Goal: Task Accomplishment & Management: Use online tool/utility

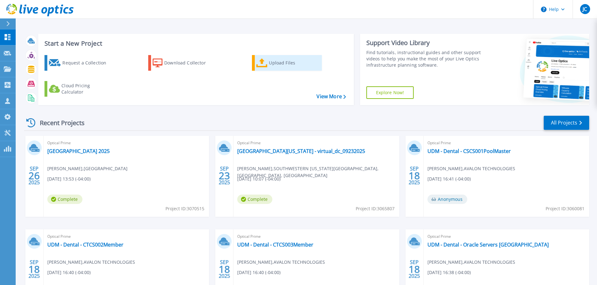
click at [276, 68] on div "Upload Files" at bounding box center [294, 63] width 50 height 13
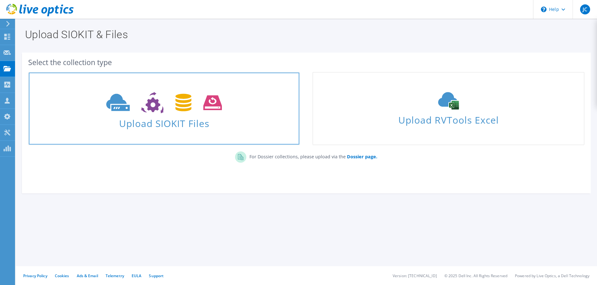
click at [215, 111] on icon at bounding box center [164, 103] width 116 height 22
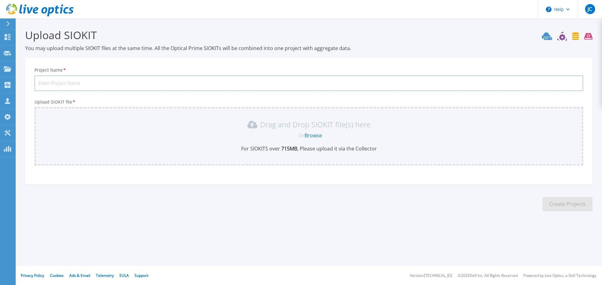
click at [317, 136] on link "Browse" at bounding box center [313, 135] width 18 height 7
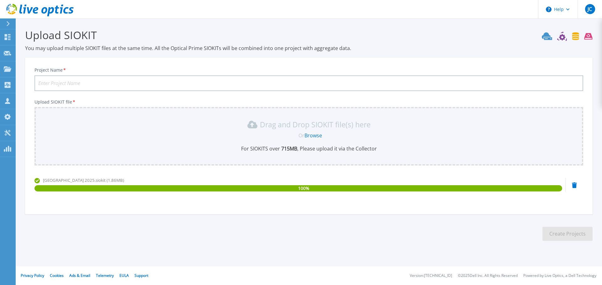
click at [62, 84] on input "Project Name *" at bounding box center [308, 84] width 548 height 16
type input "[GEOGRAPHIC_DATA] 2025"
click at [559, 237] on button "Create Projects" at bounding box center [567, 234] width 50 height 14
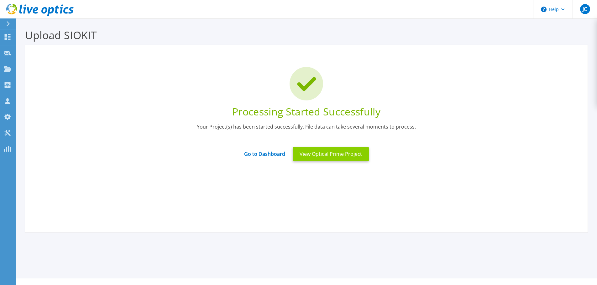
click at [307, 158] on button "View Optical Prime Project" at bounding box center [331, 154] width 76 height 14
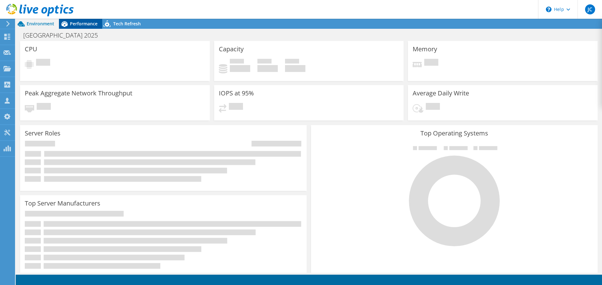
click at [83, 24] on span "Performance" at bounding box center [84, 24] width 28 height 6
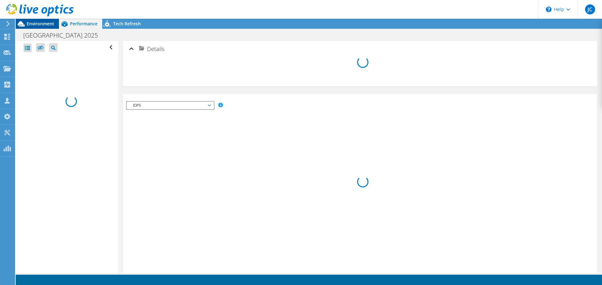
click at [40, 26] on span "Environment" at bounding box center [41, 24] width 28 height 6
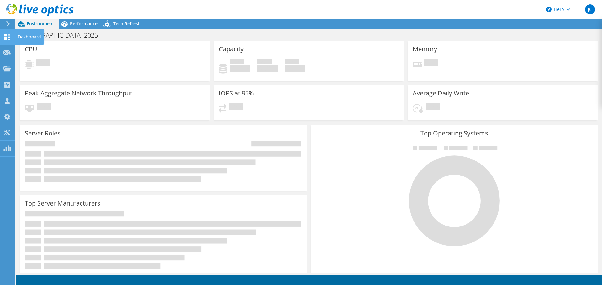
click at [5, 36] on use at bounding box center [7, 37] width 6 height 6
